Goal: Find specific page/section: Find specific page/section

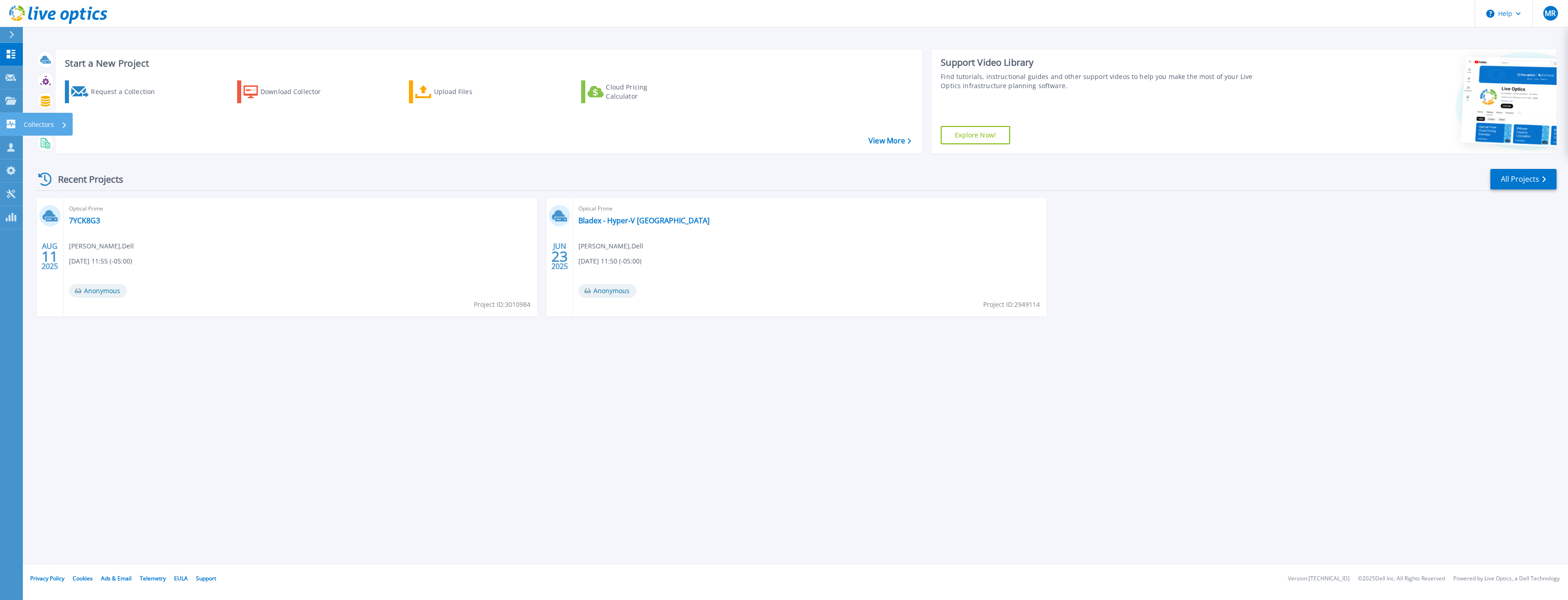
click at [41, 124] on p "Collectors" at bounding box center [39, 125] width 30 height 24
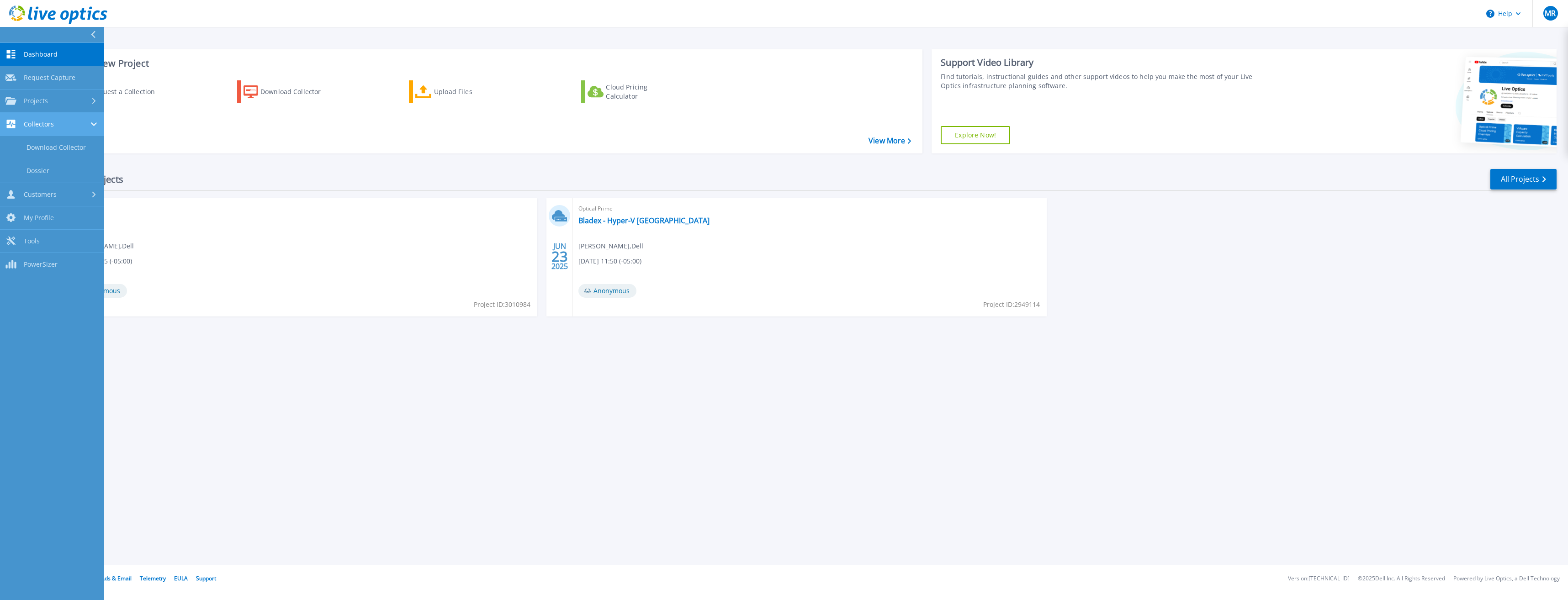
click at [89, 121] on div "Collectors" at bounding box center [52, 123] width 93 height 9
click at [93, 101] on icon at bounding box center [94, 100] width 4 height 6
click at [93, 101] on icon at bounding box center [93, 101] width 6 height 4
click at [91, 128] on div "Collectors" at bounding box center [52, 123] width 93 height 9
click at [356, 381] on div "Start a New Project Request a Collection Download Collector Upload Files Cloud …" at bounding box center [796, 282] width 1546 height 565
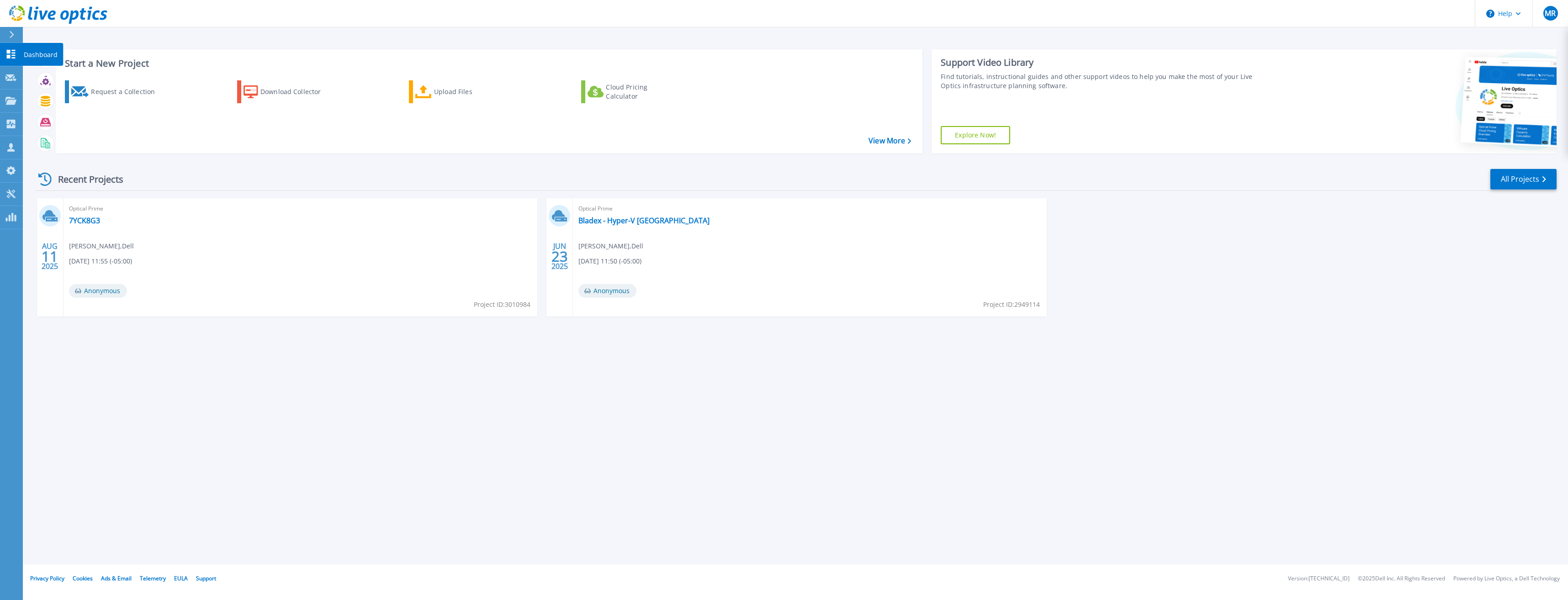
click at [30, 54] on p "Dashboard" at bounding box center [41, 55] width 34 height 24
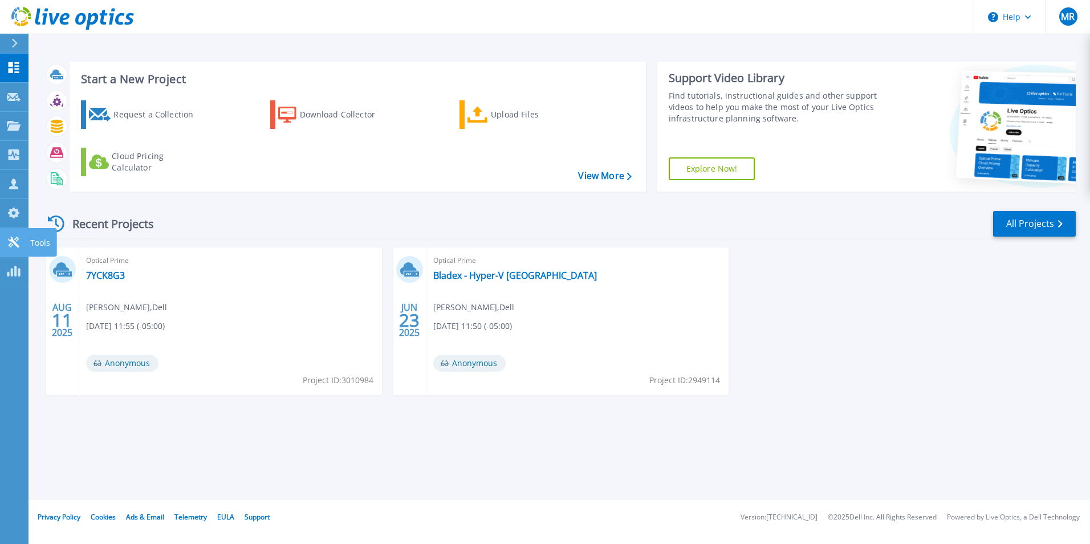
click at [41, 238] on p "Tools" at bounding box center [40, 243] width 20 height 30
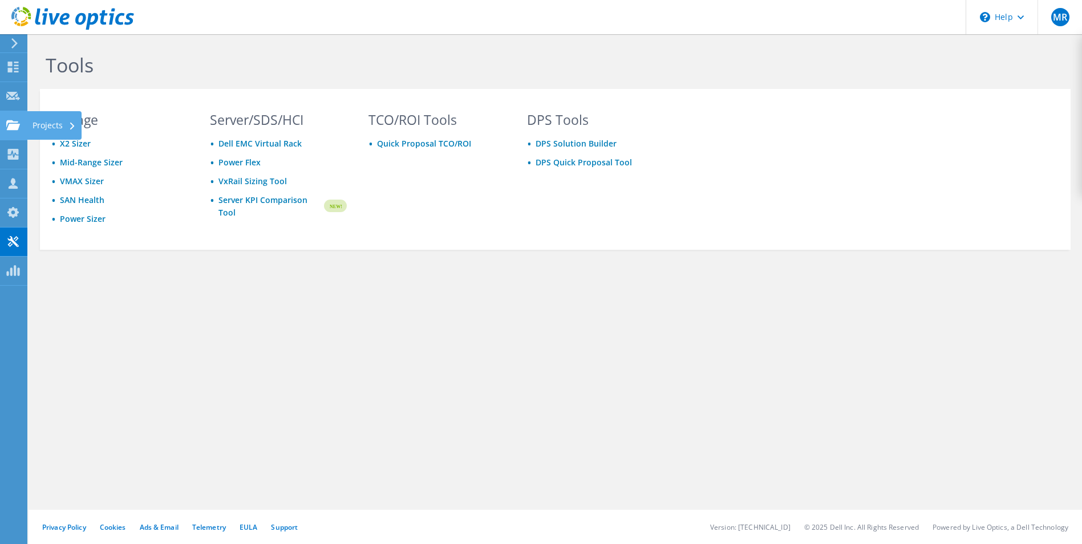
click at [57, 126] on div "Projects" at bounding box center [54, 125] width 55 height 29
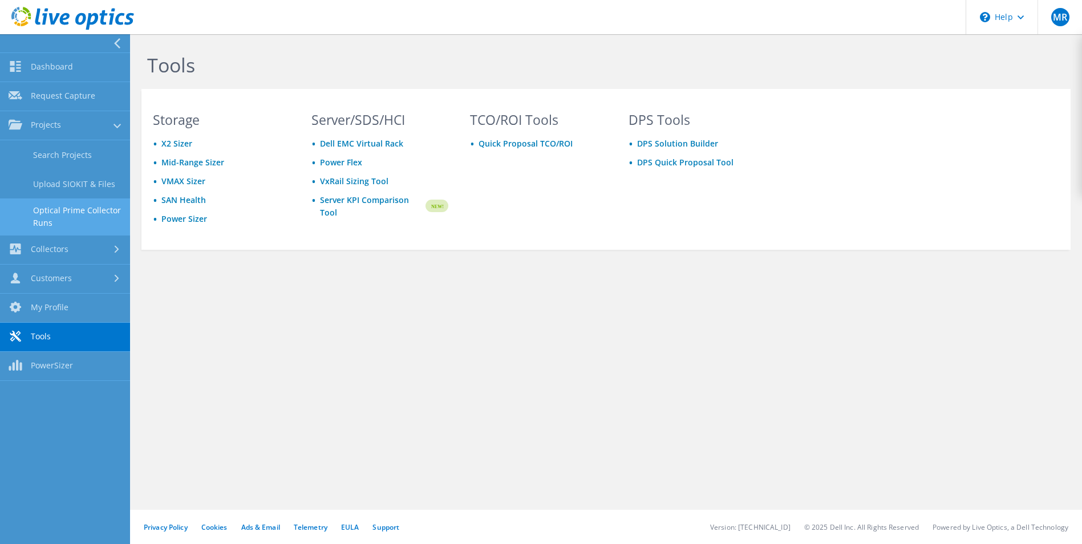
click at [94, 215] on link "Optical Prime Collector Runs" at bounding box center [65, 216] width 130 height 36
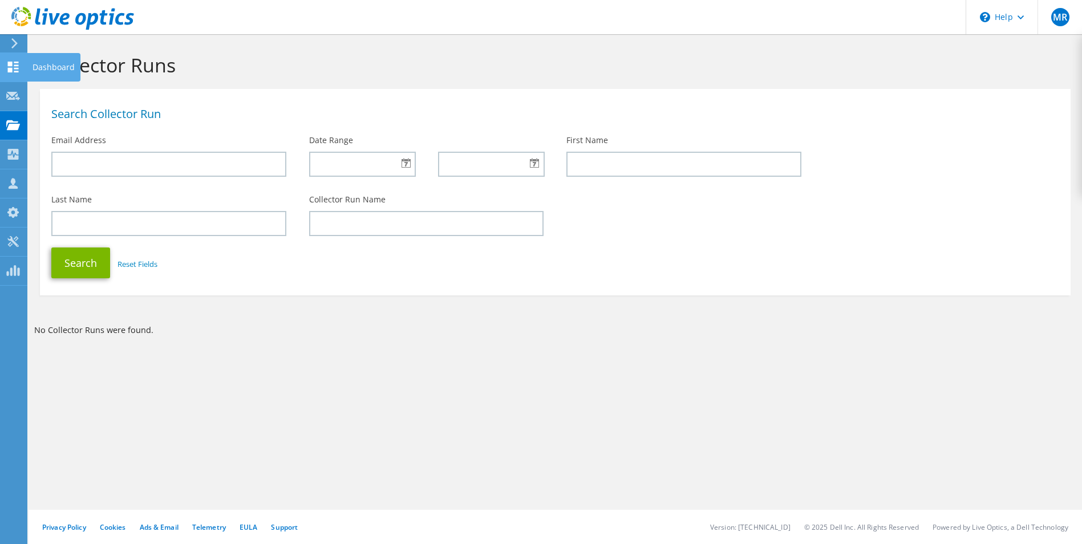
click at [18, 68] on use at bounding box center [13, 67] width 11 height 11
